Goal: Task Accomplishment & Management: Complete application form

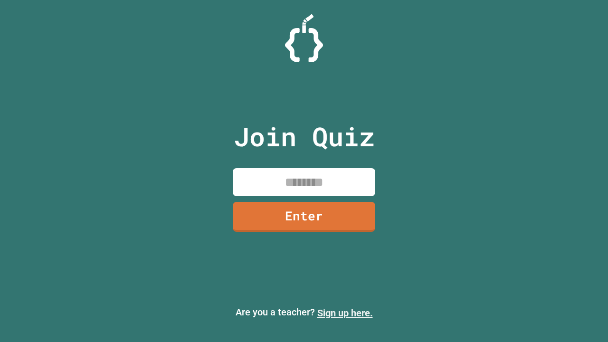
click at [345, 313] on link "Sign up here." at bounding box center [345, 312] width 56 height 11
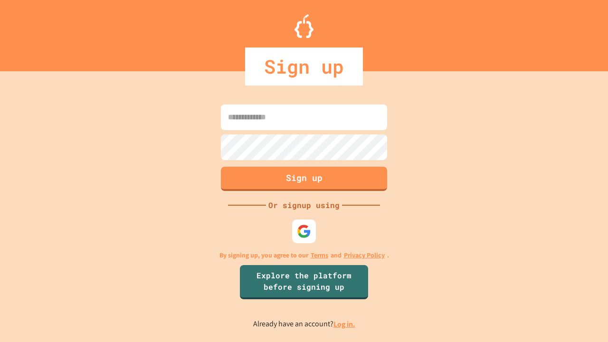
click at [345, 324] on link "Log in." at bounding box center [345, 324] width 22 height 10
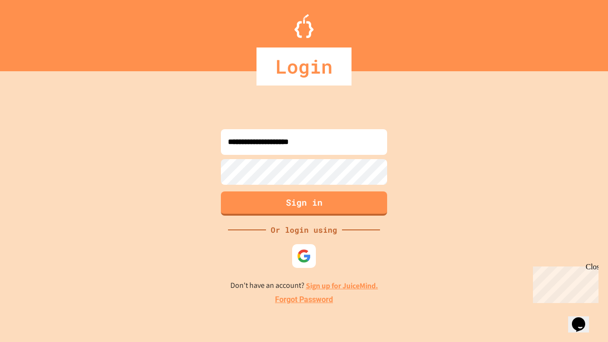
type input "**********"
